Goal: Entertainment & Leisure: Consume media (video, audio)

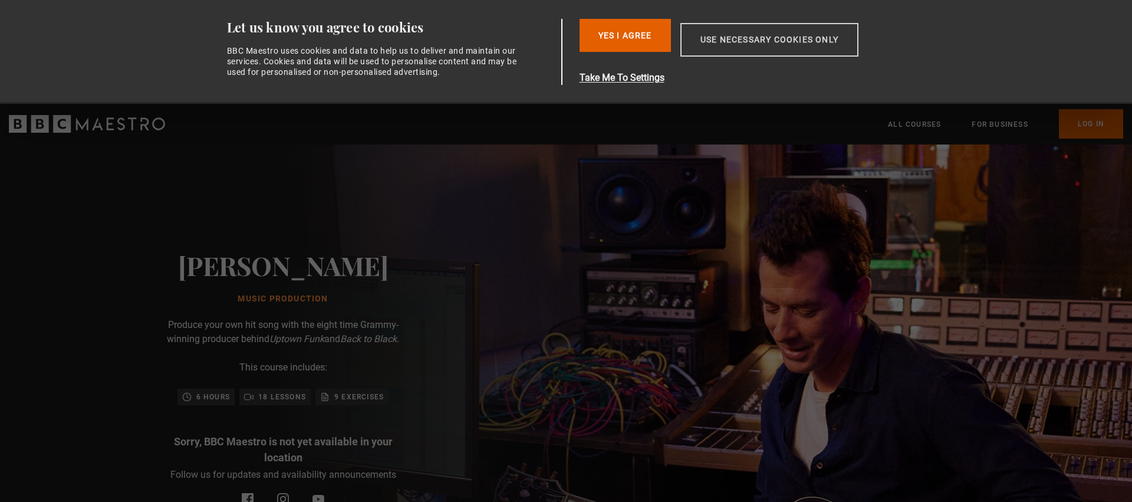
click at [709, 34] on button "Use necessary cookies only" at bounding box center [770, 40] width 178 height 34
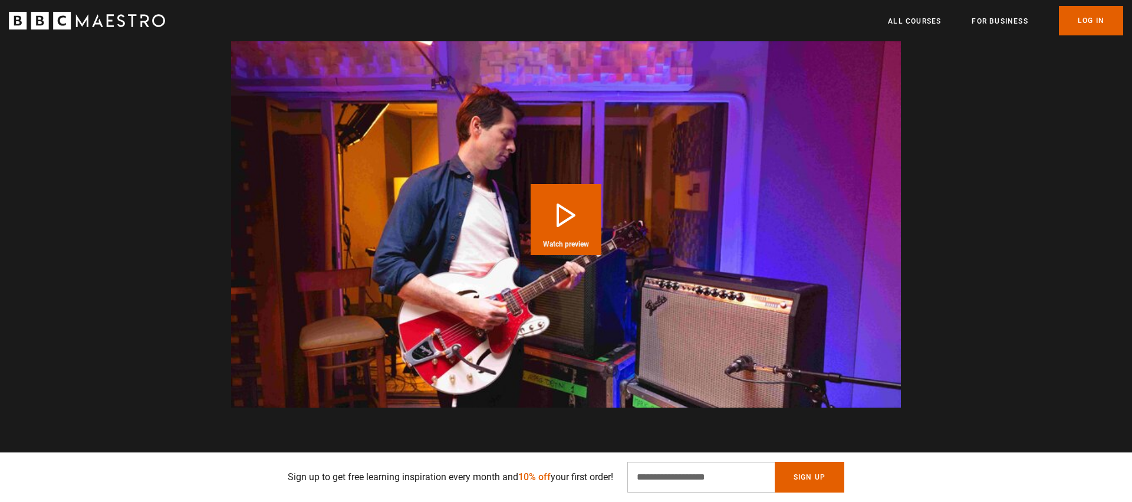
scroll to position [928, 0]
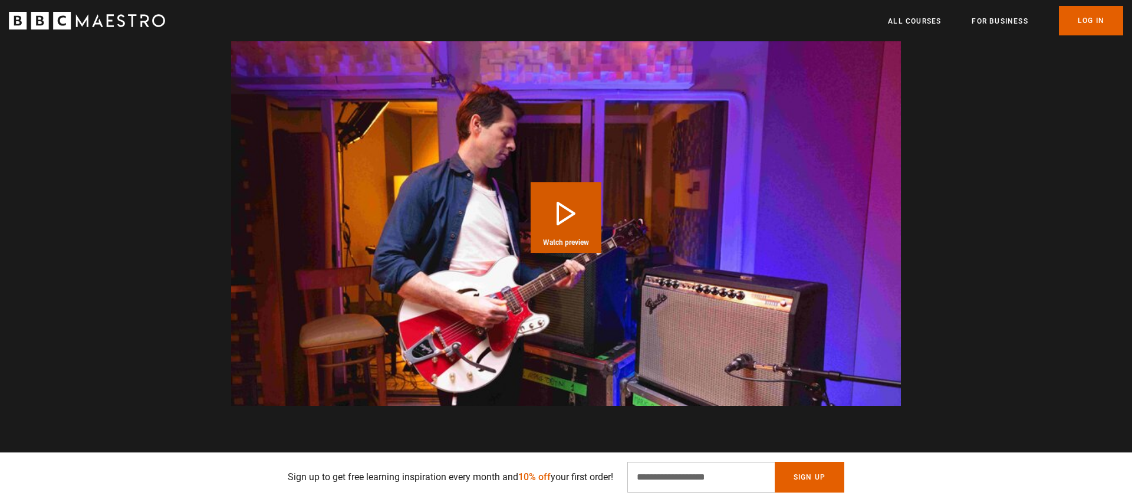
click at [564, 222] on button "Play Course overview for Music Production with [PERSON_NAME] Watch preview" at bounding box center [566, 217] width 71 height 71
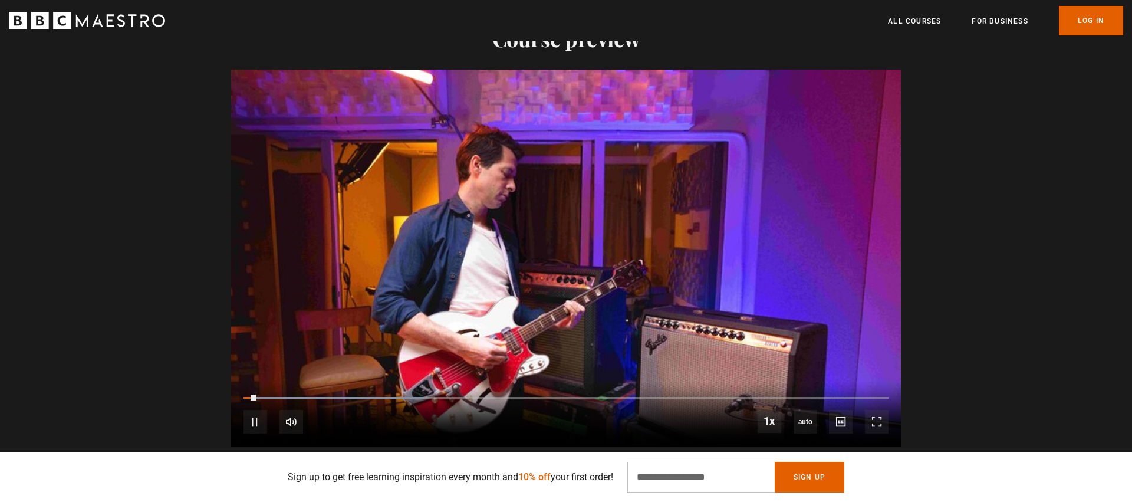
scroll to position [0, 2318]
click at [253, 429] on span "Video Player" at bounding box center [256, 422] width 24 height 24
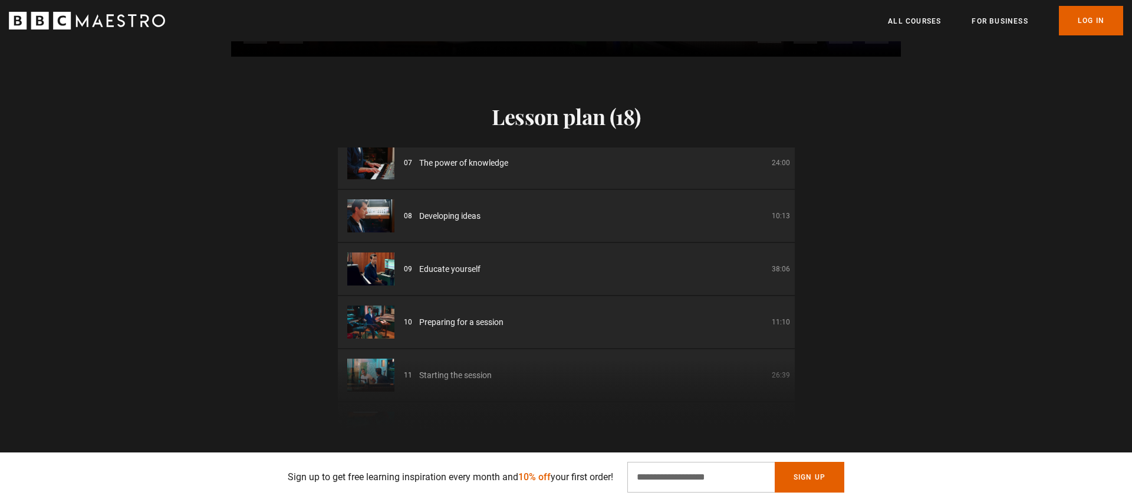
scroll to position [327, 0]
click at [382, 222] on img at bounding box center [370, 217] width 47 height 33
drag, startPoint x: 434, startPoint y: 219, endPoint x: 400, endPoint y: 219, distance: 34.2
click at [432, 219] on span "Developing ideas" at bounding box center [449, 218] width 61 height 12
click at [379, 221] on img at bounding box center [370, 217] width 47 height 33
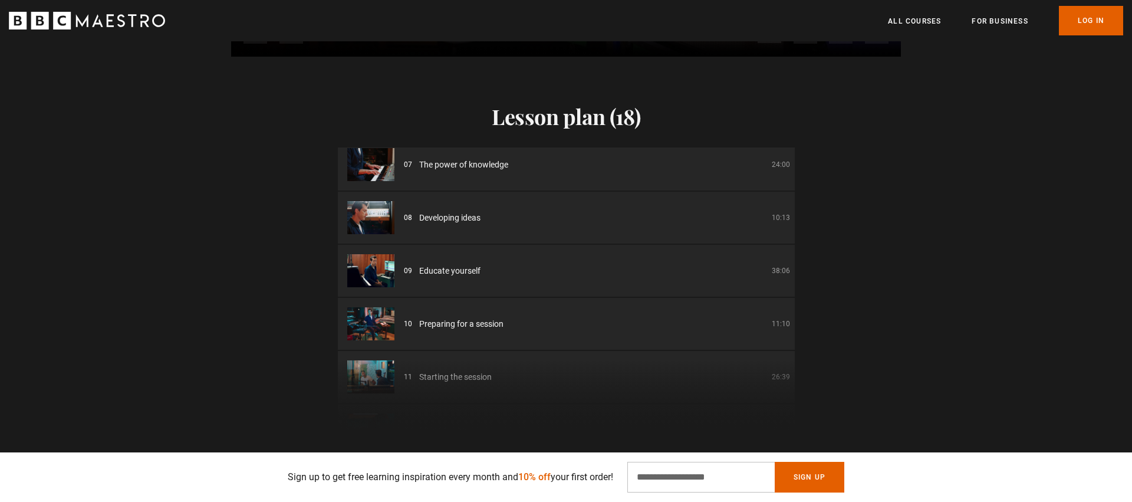
click at [379, 221] on img at bounding box center [370, 217] width 47 height 33
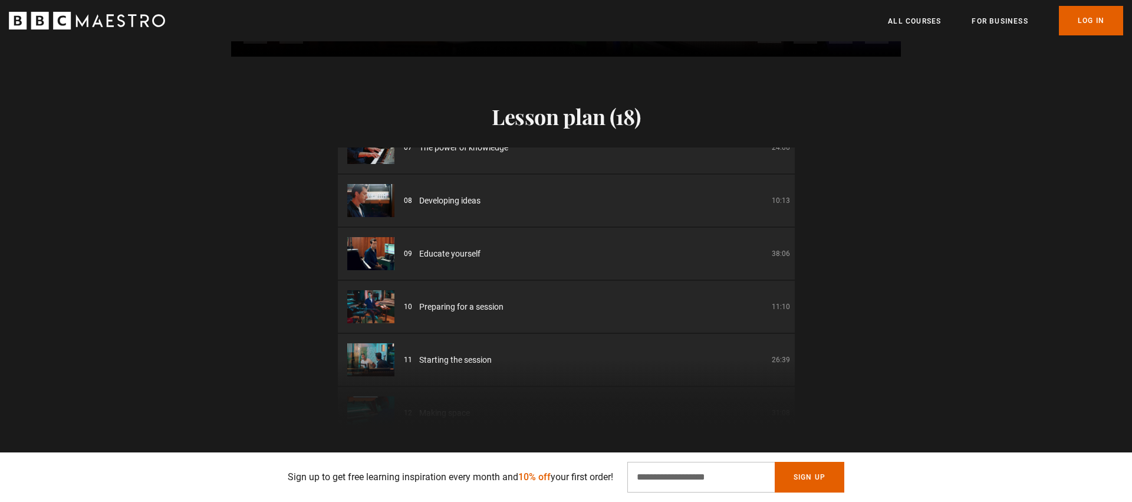
scroll to position [346, 0]
click at [375, 249] on img at bounding box center [370, 251] width 47 height 33
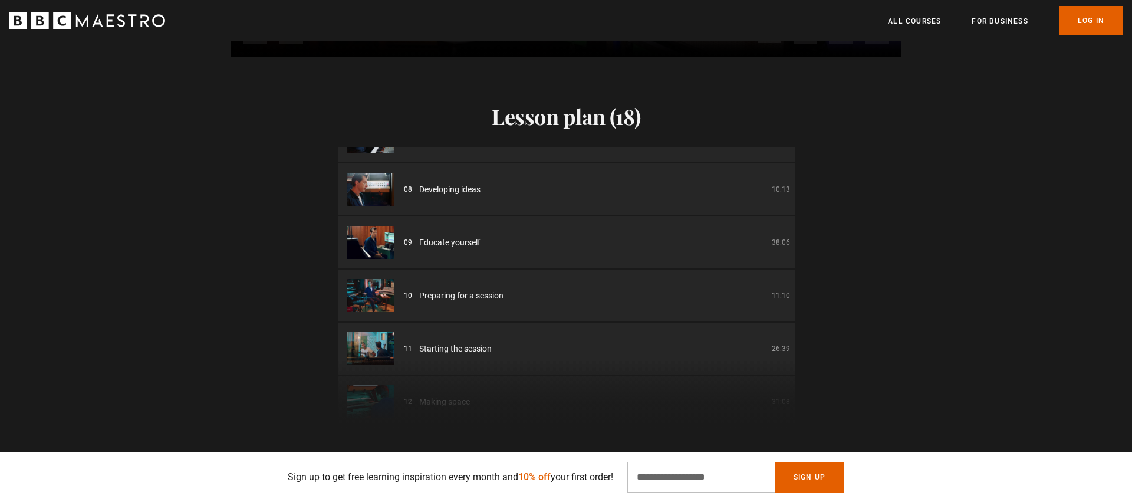
drag, startPoint x: 379, startPoint y: 309, endPoint x: 378, endPoint y: 317, distance: 7.8
click at [379, 309] on img at bounding box center [370, 295] width 47 height 33
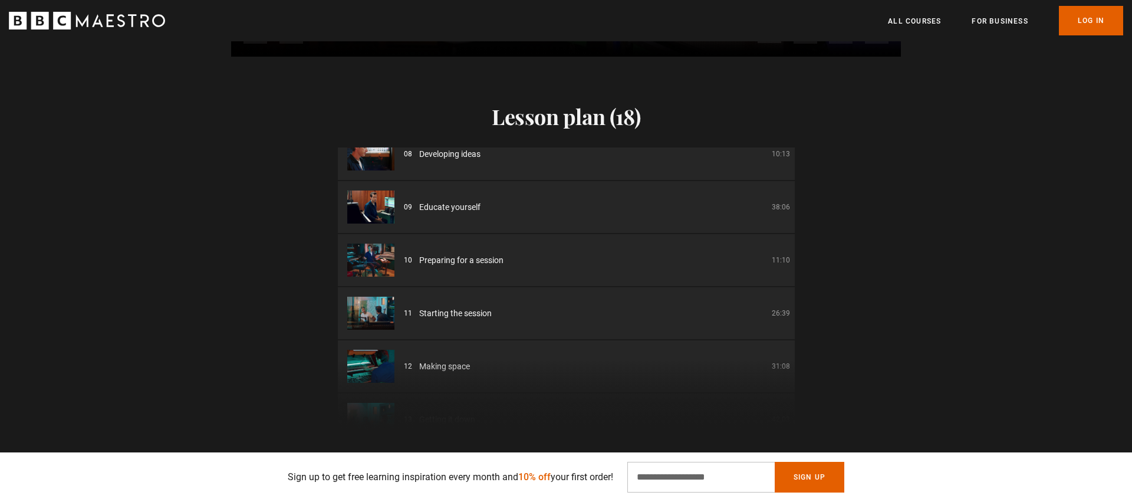
drag, startPoint x: 379, startPoint y: 310, endPoint x: 369, endPoint y: 366, distance: 56.9
click at [379, 310] on img at bounding box center [370, 313] width 47 height 33
click at [368, 374] on div "01 Music Production Introduction 00:42 02 What makes a great producer? 01:32 03…" at bounding box center [566, 288] width 457 height 283
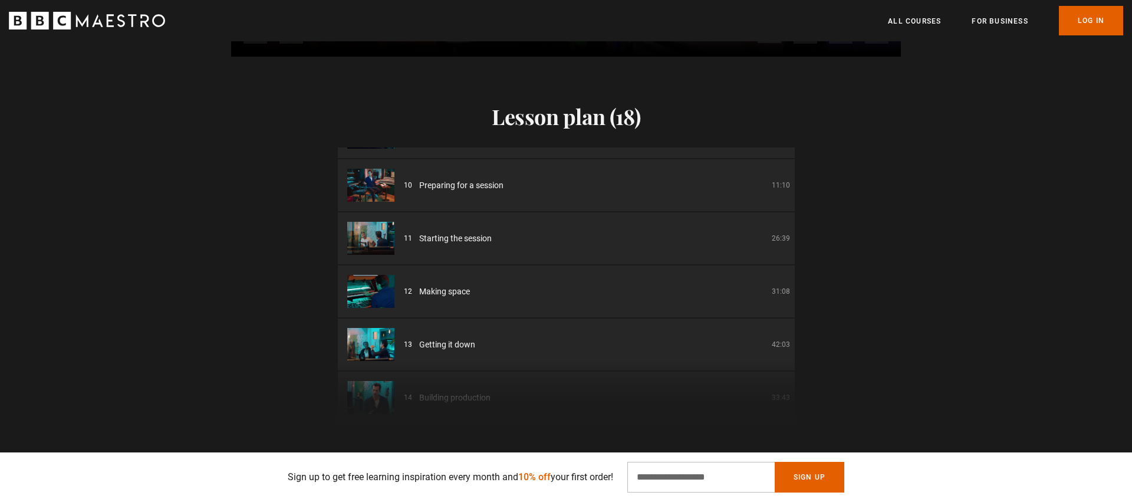
scroll to position [475, 0]
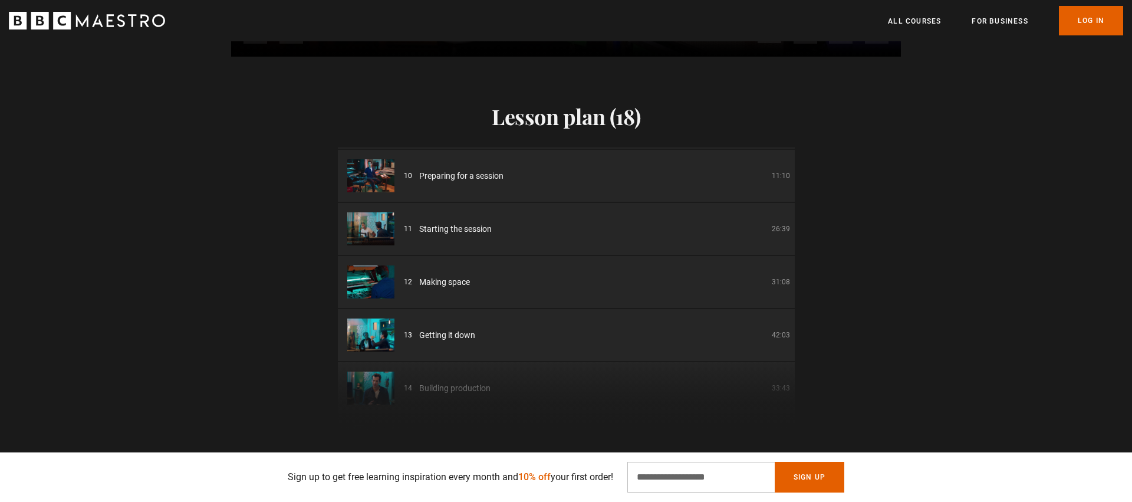
click at [373, 346] on img at bounding box center [370, 334] width 47 height 33
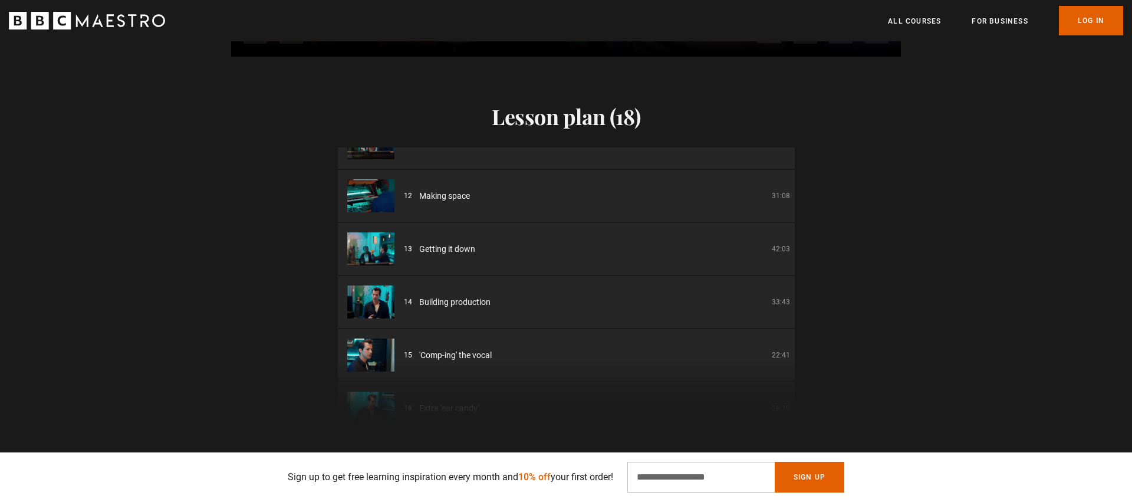
scroll to position [580, 0]
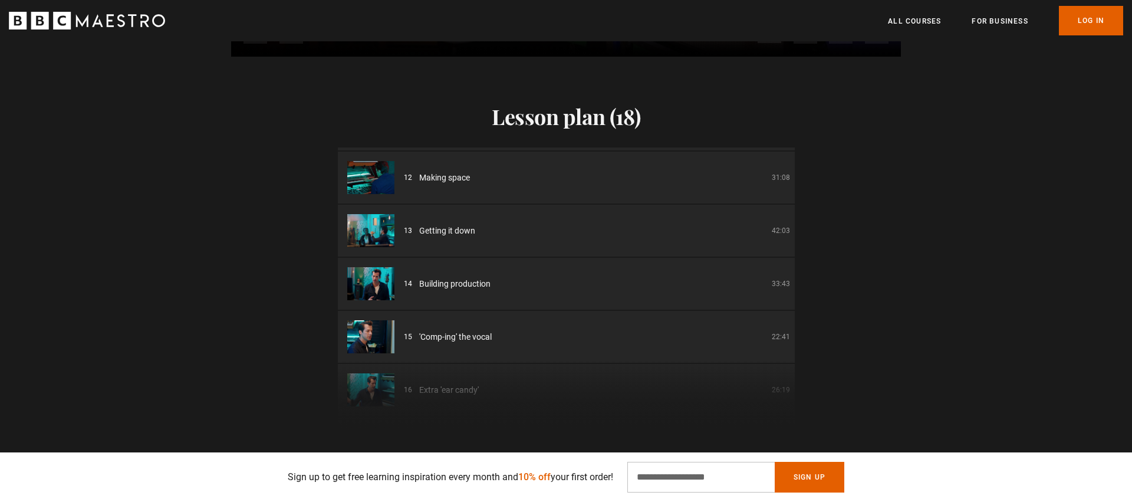
click at [379, 297] on img at bounding box center [370, 283] width 47 height 33
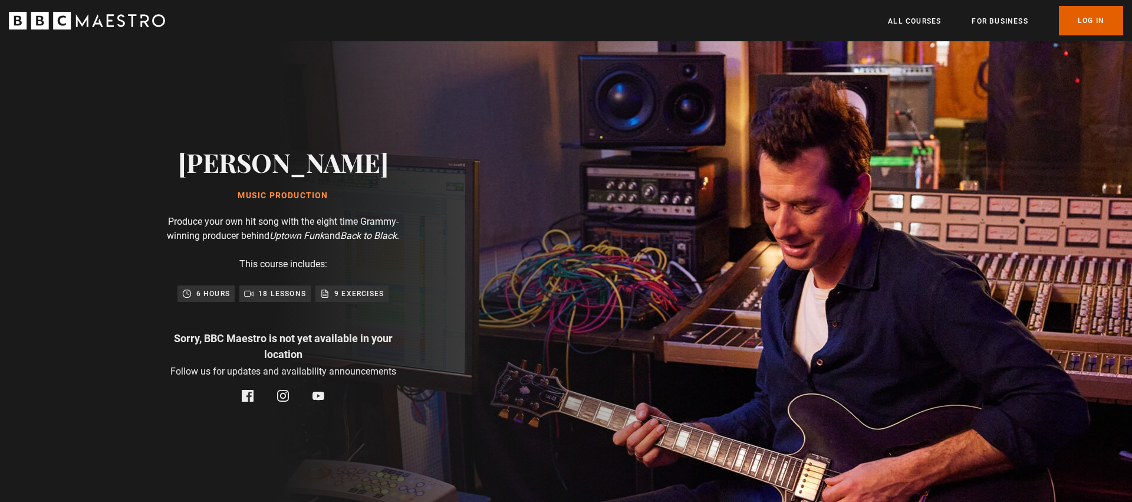
scroll to position [0, 773]
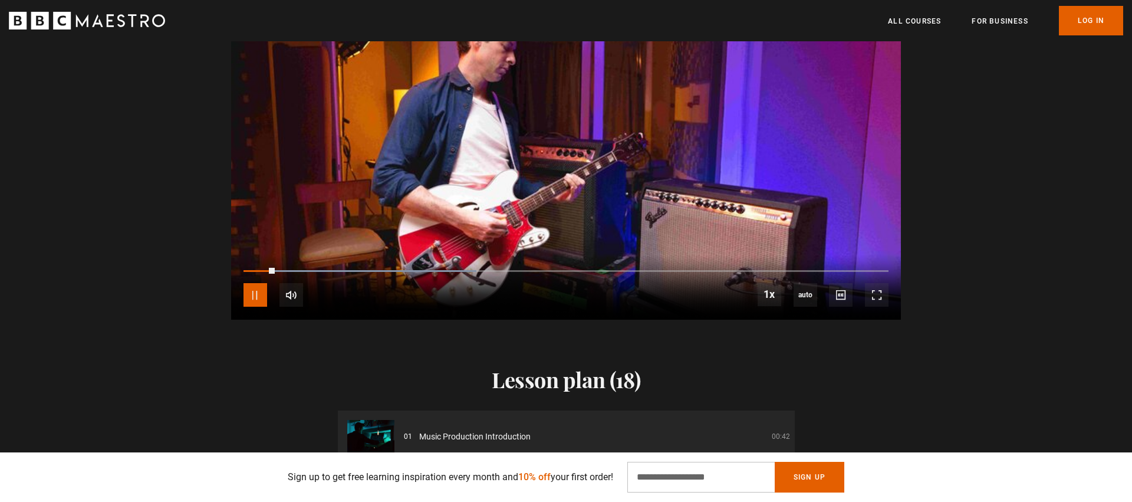
click at [249, 298] on span "Video Player" at bounding box center [256, 295] width 24 height 24
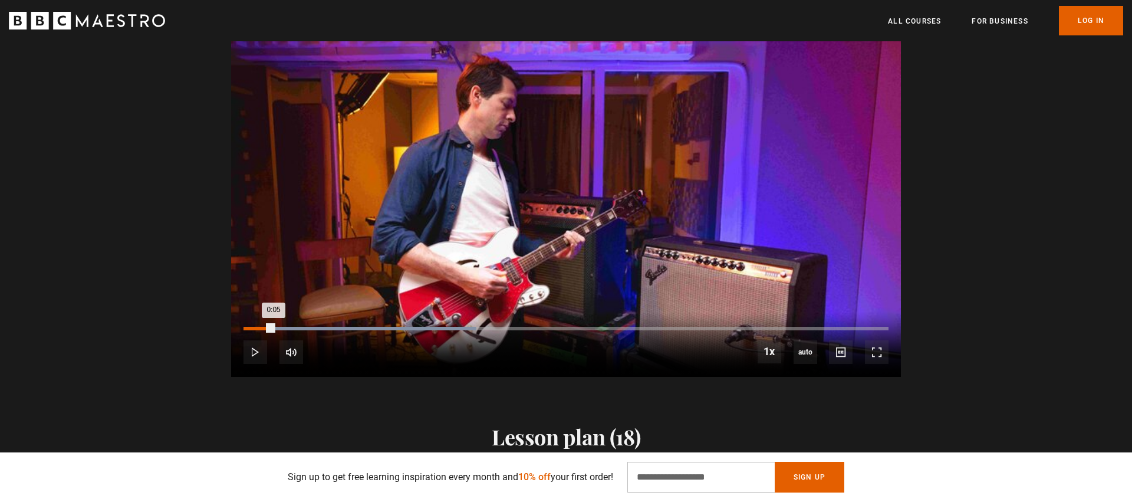
drag, startPoint x: 274, startPoint y: 324, endPoint x: 252, endPoint y: 329, distance: 21.6
click at [242, 326] on div "10s Skip Back 10 seconds Play 10s Skip Forward 10 seconds Loaded : 36.07% 0:00 …" at bounding box center [566, 344] width 670 height 65
click at [255, 361] on span "Video Player" at bounding box center [256, 352] width 24 height 24
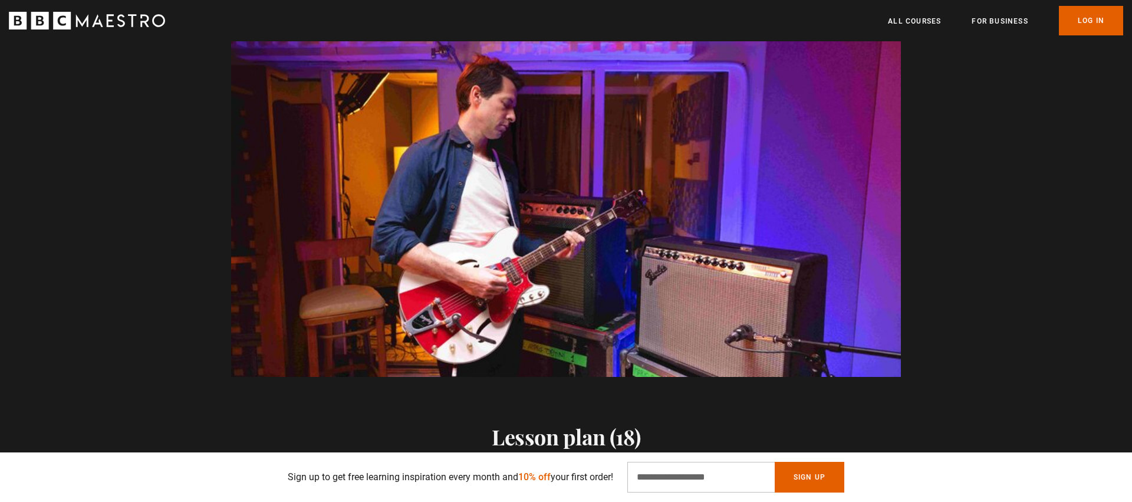
scroll to position [0, 1082]
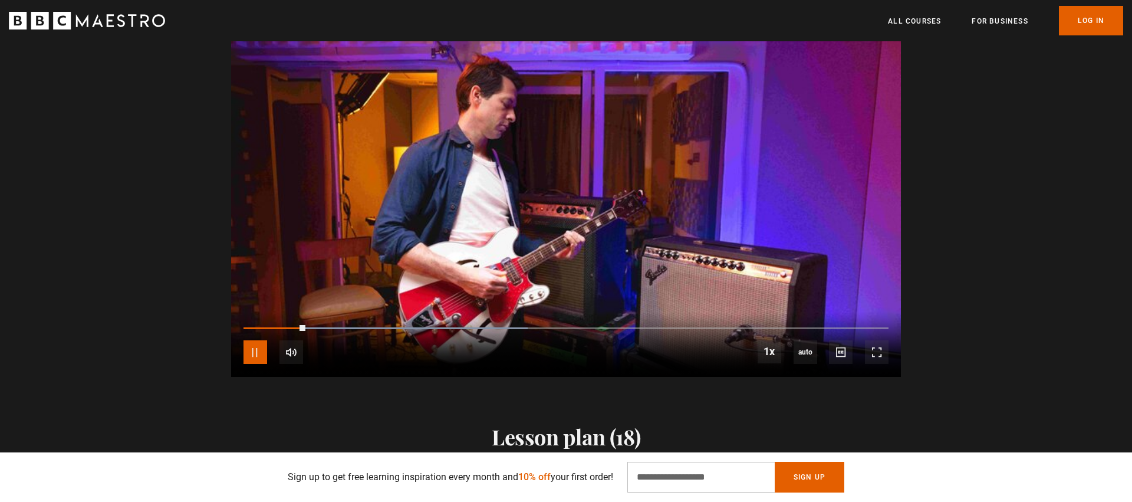
click at [255, 358] on span "Video Player" at bounding box center [256, 352] width 24 height 24
drag, startPoint x: 299, startPoint y: 329, endPoint x: 241, endPoint y: 328, distance: 58.4
click at [240, 328] on div "10s Skip Back 10 seconds Play 10s Skip Forward 10 seconds Loaded : 44.09% 0:00 …" at bounding box center [566, 344] width 670 height 65
click at [258, 354] on span "Video Player" at bounding box center [256, 352] width 24 height 24
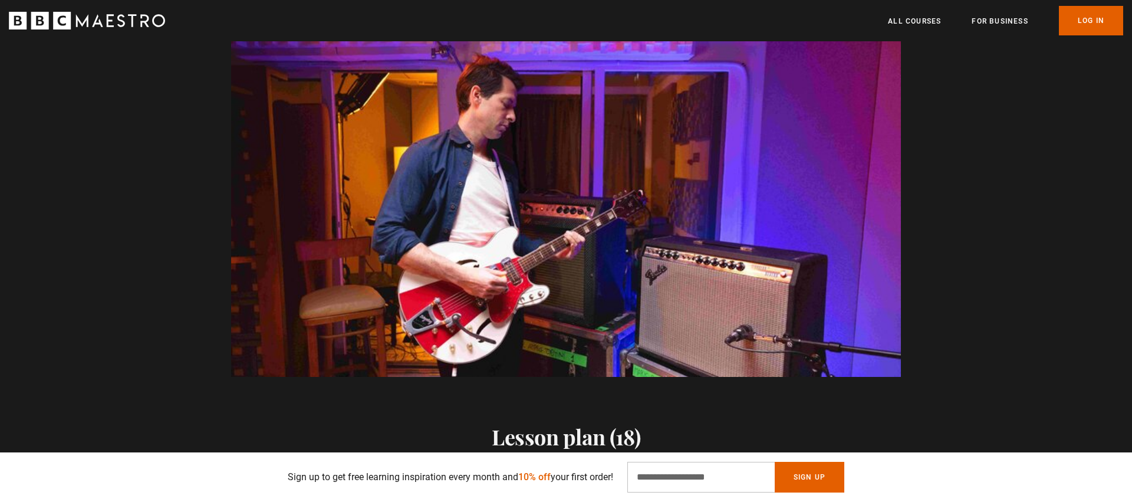
scroll to position [0, 773]
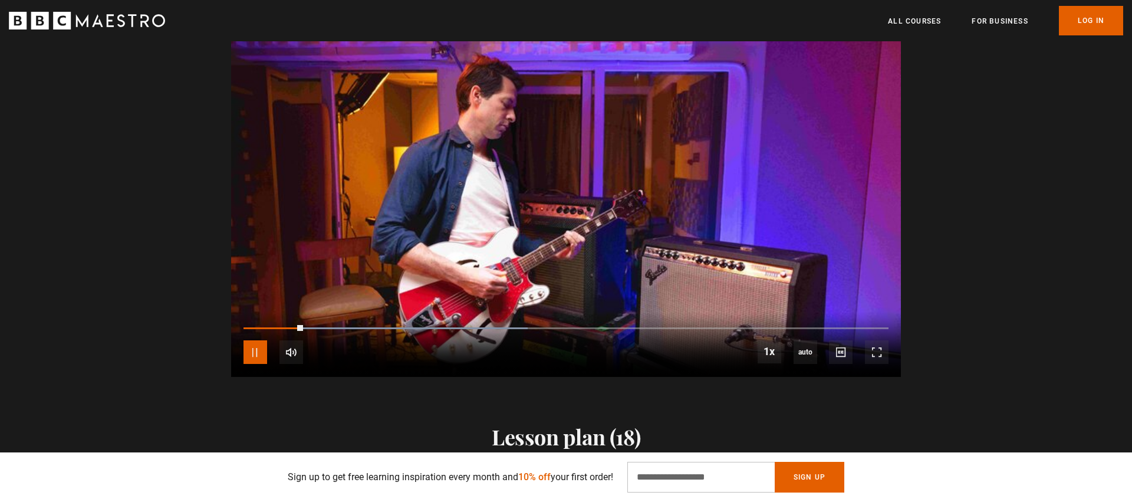
drag, startPoint x: 255, startPoint y: 354, endPoint x: 271, endPoint y: 360, distance: 17.5
click at [255, 354] on span "Video Player" at bounding box center [256, 352] width 24 height 24
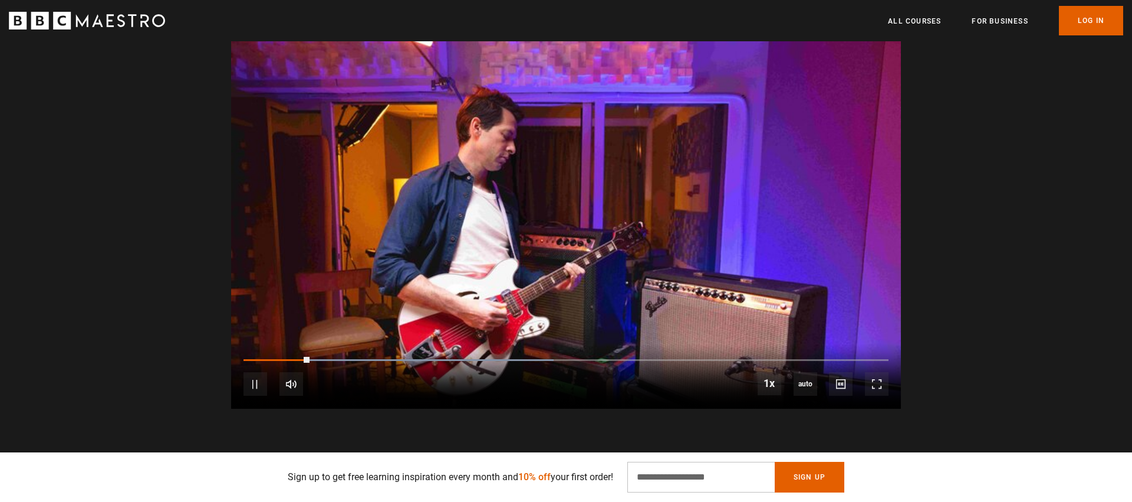
scroll to position [1044, 0]
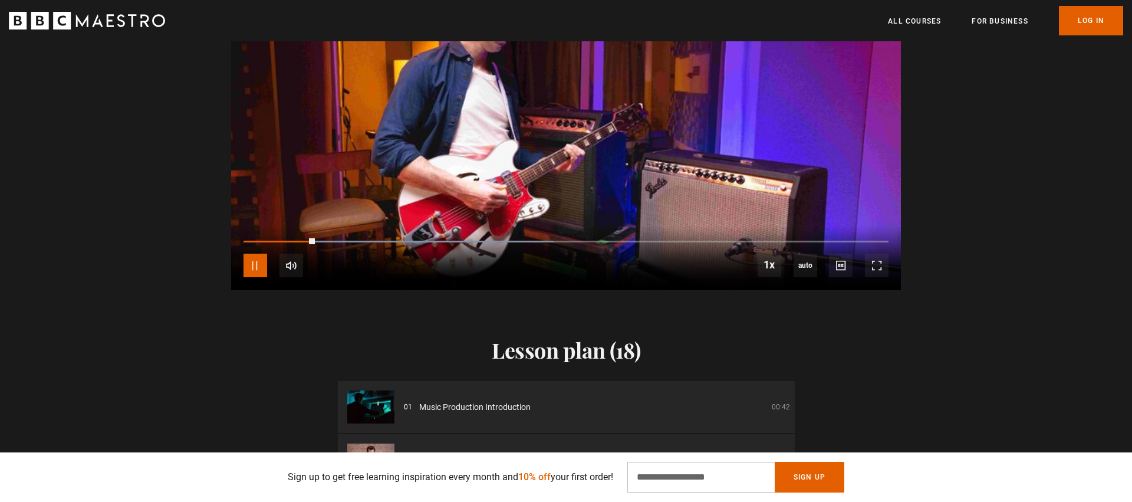
click at [257, 264] on span "Video Player" at bounding box center [256, 266] width 24 height 24
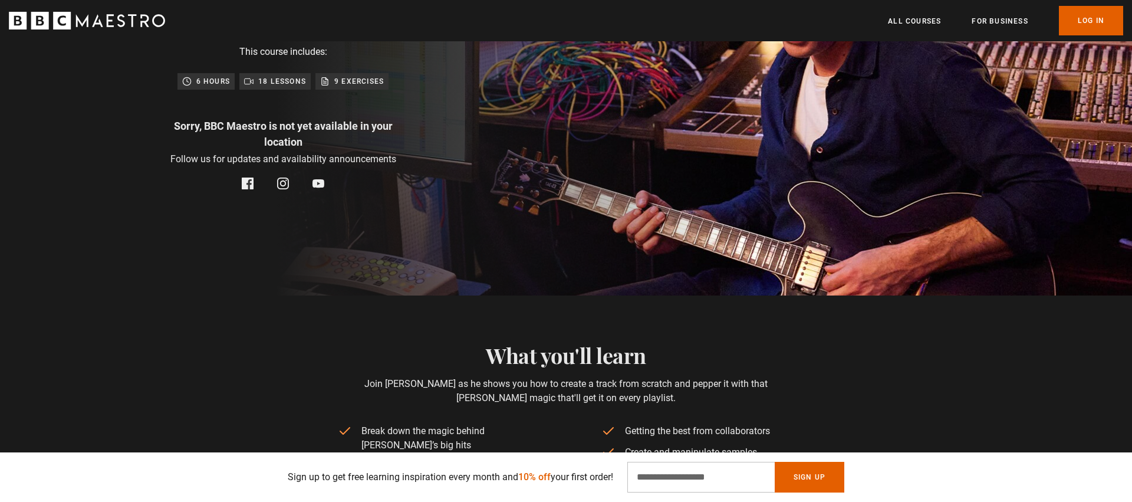
scroll to position [0, 0]
